Goal: Information Seeking & Learning: Learn about a topic

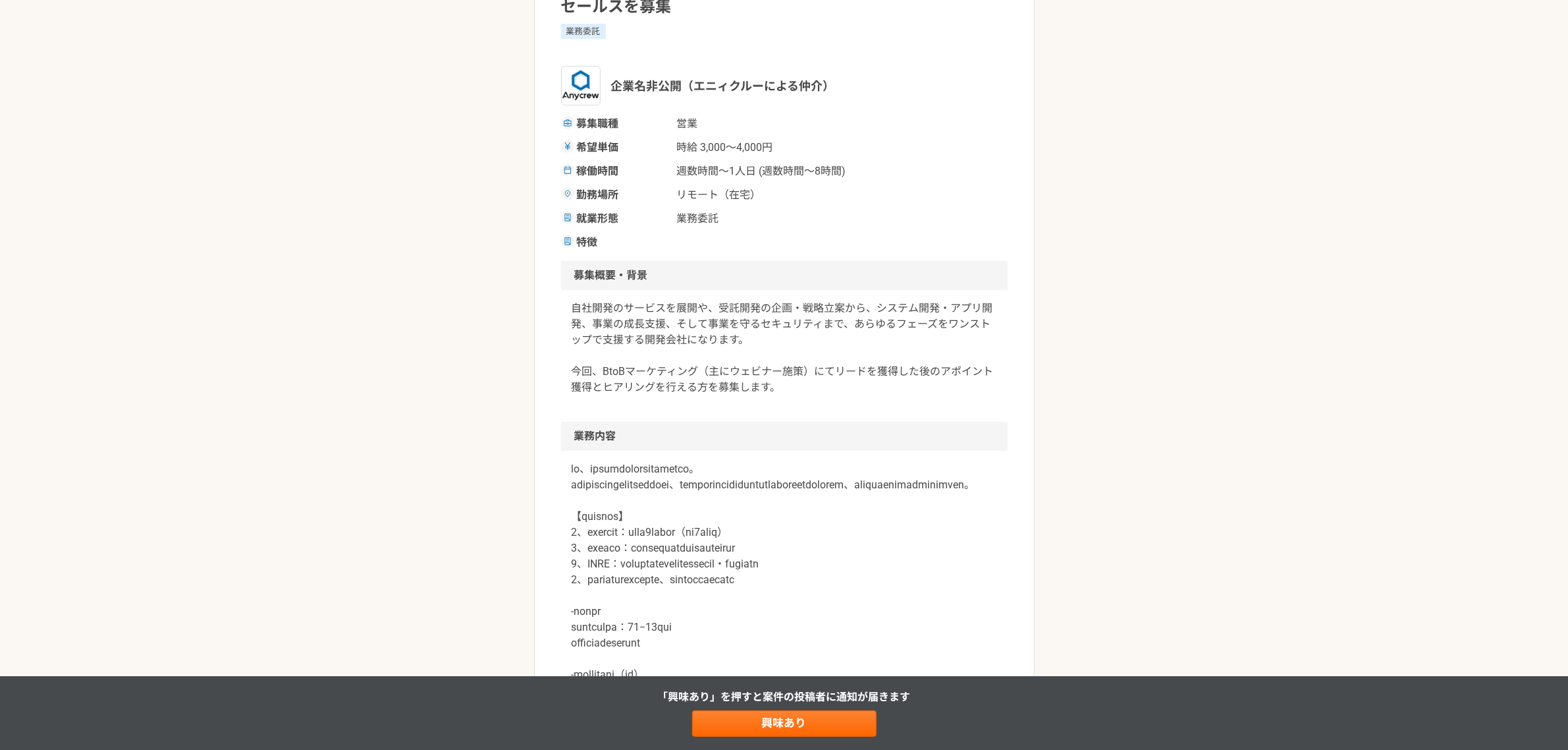
scroll to position [13, 0]
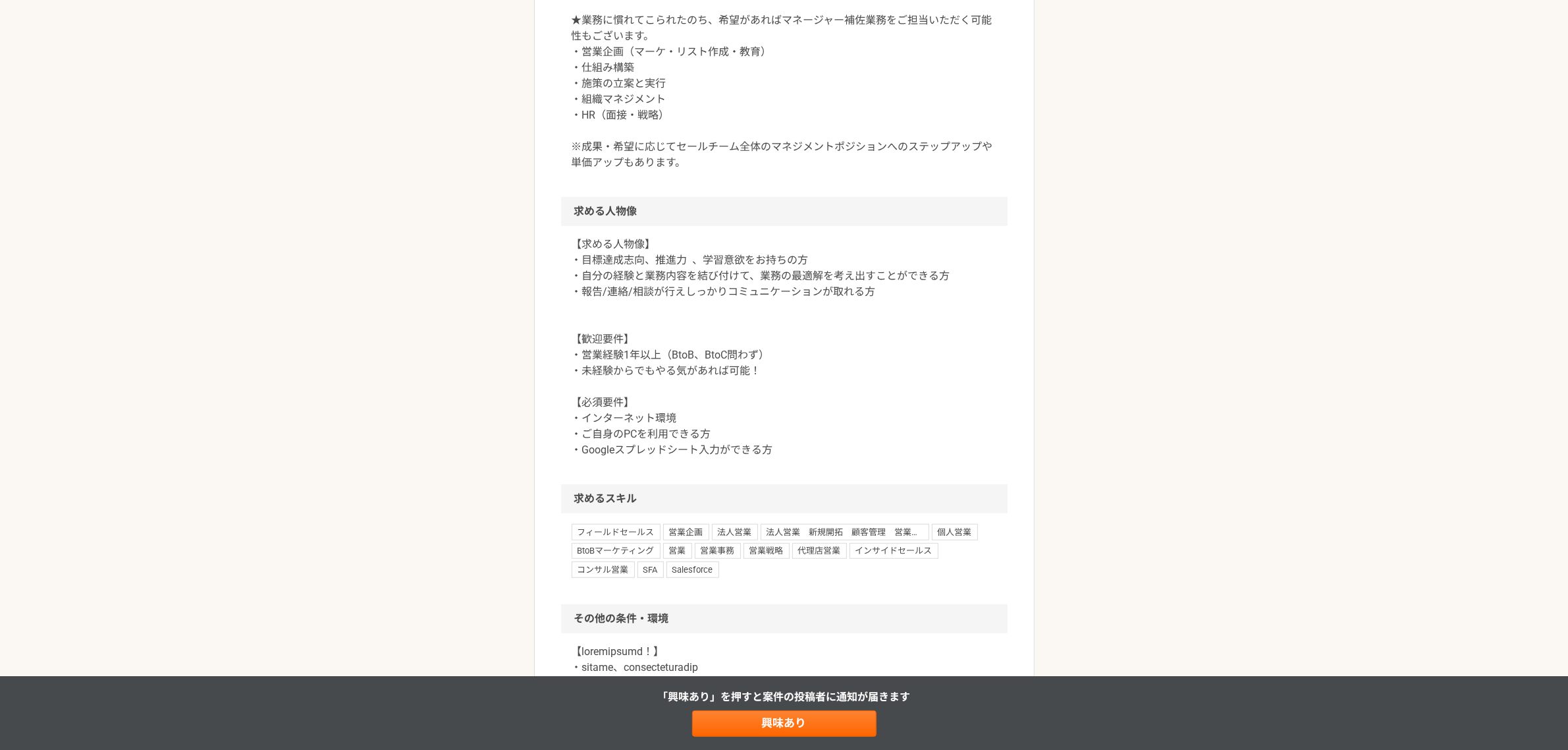
scroll to position [1071, 0]
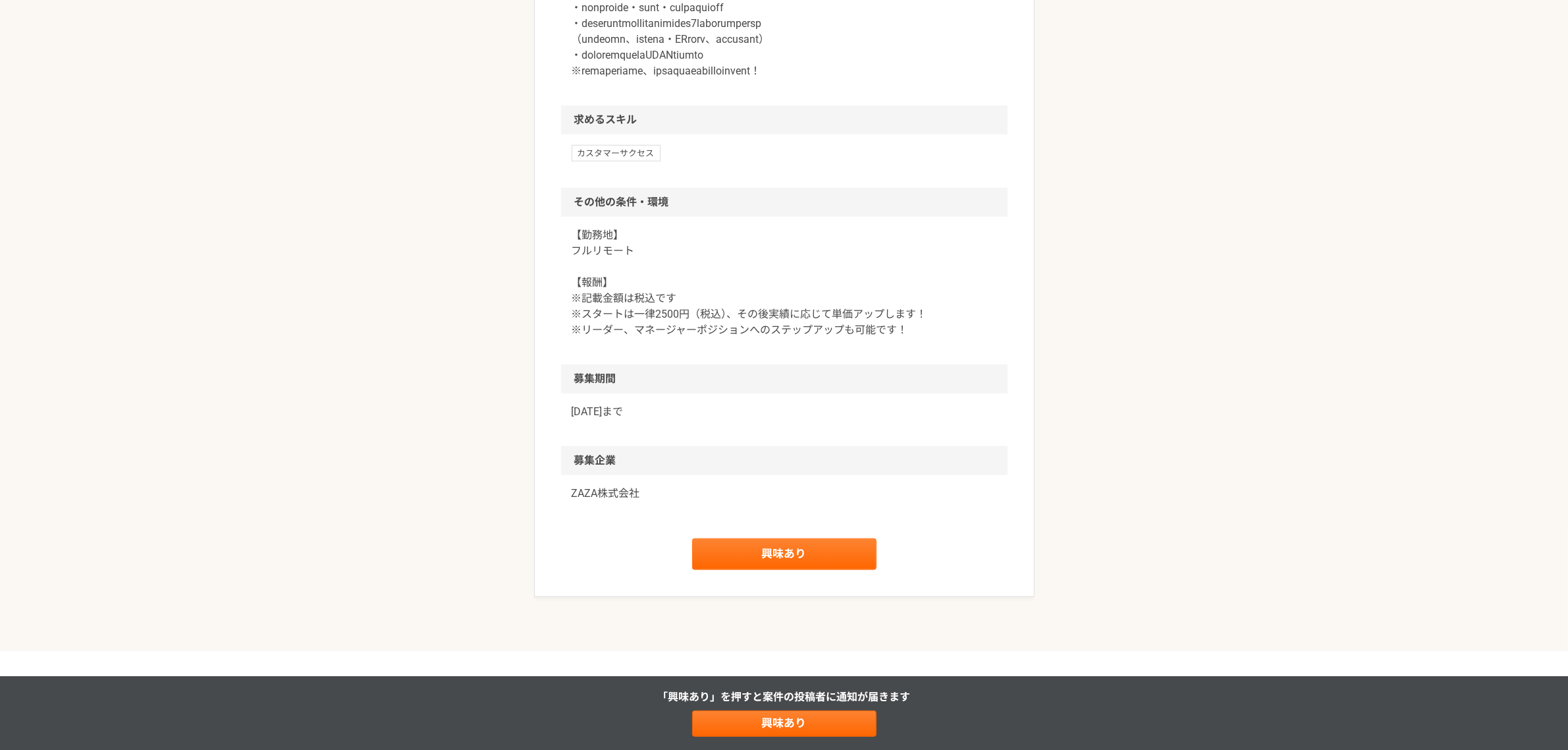
scroll to position [1318, 0]
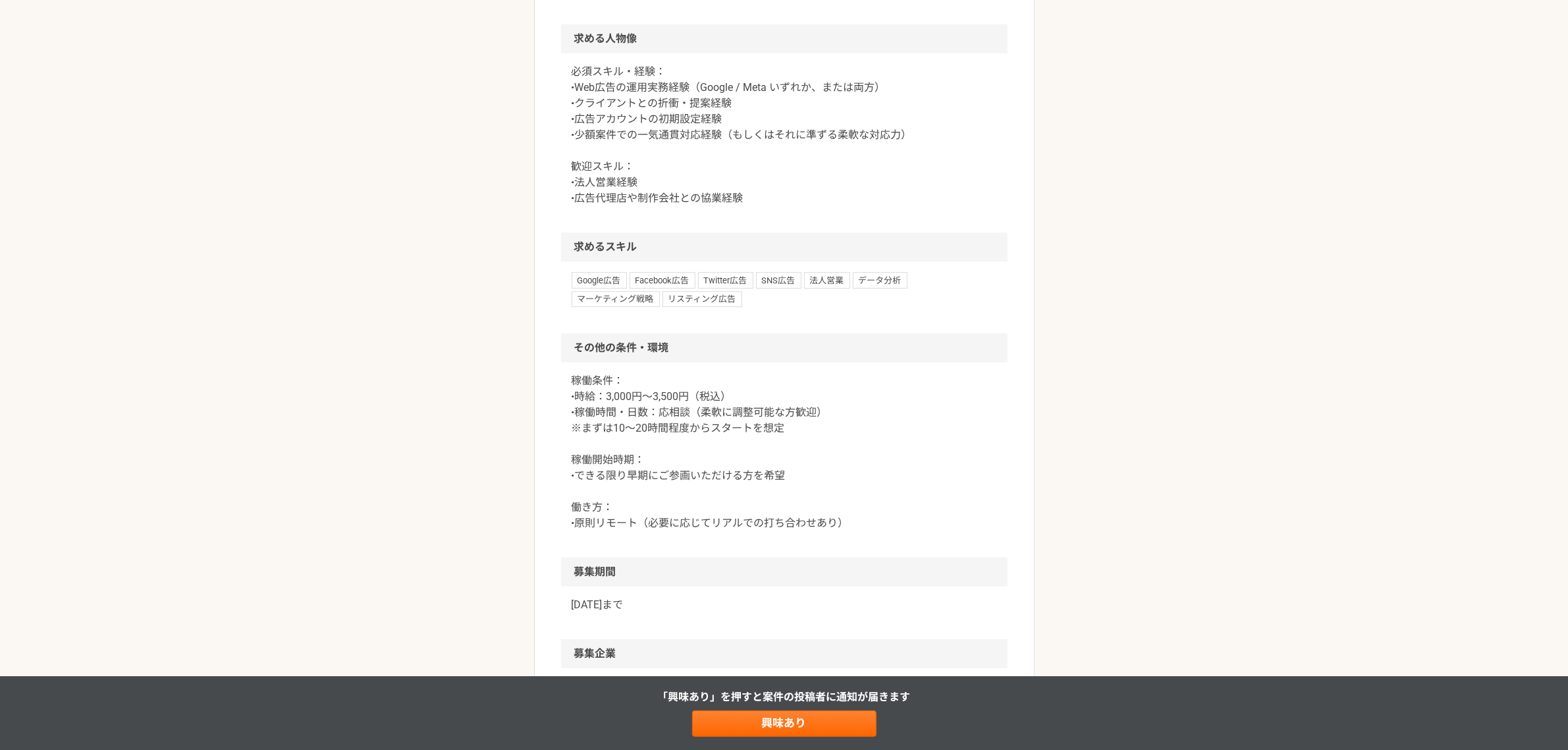
scroll to position [329, 0]
